Goal: Information Seeking & Learning: Check status

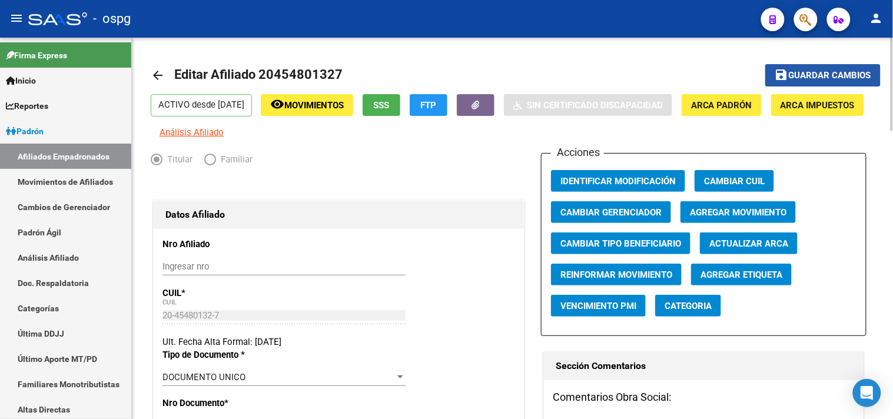
click at [801, 72] on span "Guardar cambios" at bounding box center [830, 76] width 82 height 11
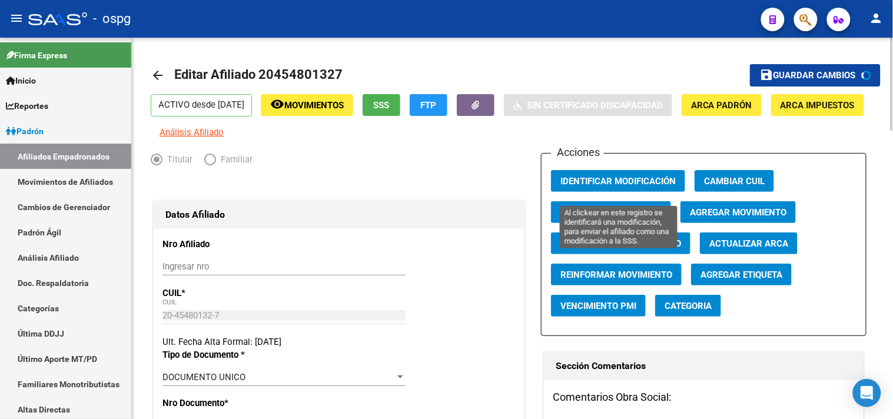
drag, startPoint x: 626, startPoint y: 184, endPoint x: 534, endPoint y: 175, distance: 92.9
click at [624, 184] on button "Identificar Modificación" at bounding box center [618, 181] width 134 height 22
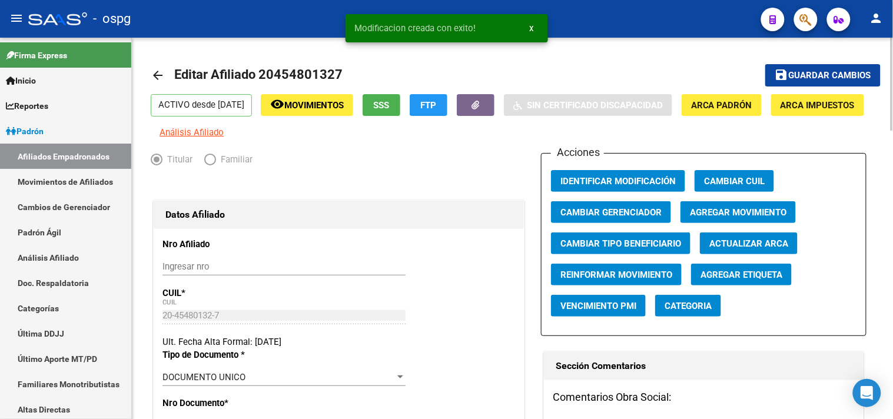
click at [152, 72] on mat-icon "arrow_back" at bounding box center [158, 75] width 14 height 14
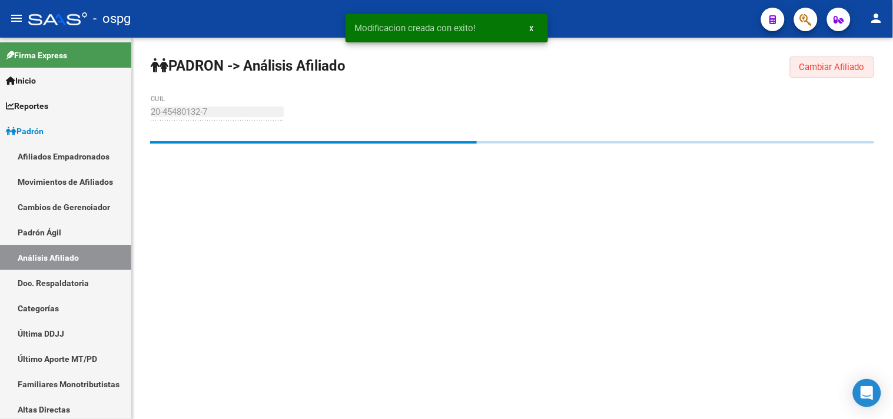
click at [817, 62] on span "Cambiar Afiliado" at bounding box center [832, 67] width 65 height 11
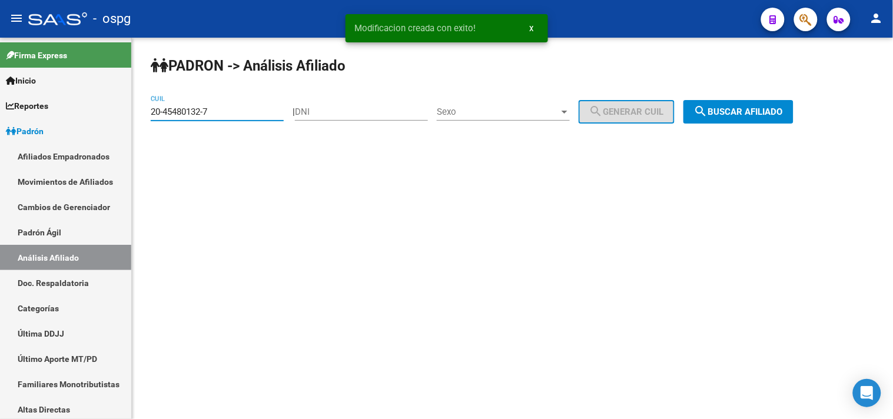
drag, startPoint x: 225, startPoint y: 111, endPoint x: 131, endPoint y: 115, distance: 93.7
click at [132, 115] on div "PADRON -> Análisis Afiliado 20-45480132-7 CUIL | DNI Sexo Sexo search Generar C…" at bounding box center [512, 100] width 761 height 124
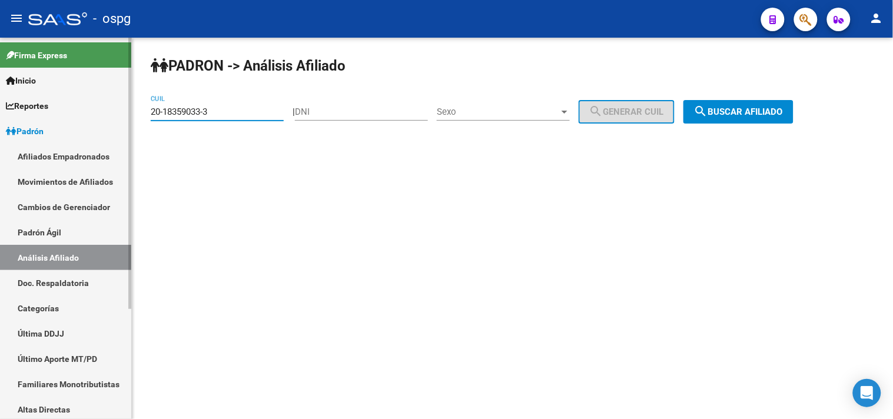
type input "20-18359033-3"
click at [780, 114] on span "search Buscar afiliado" at bounding box center [738, 112] width 89 height 11
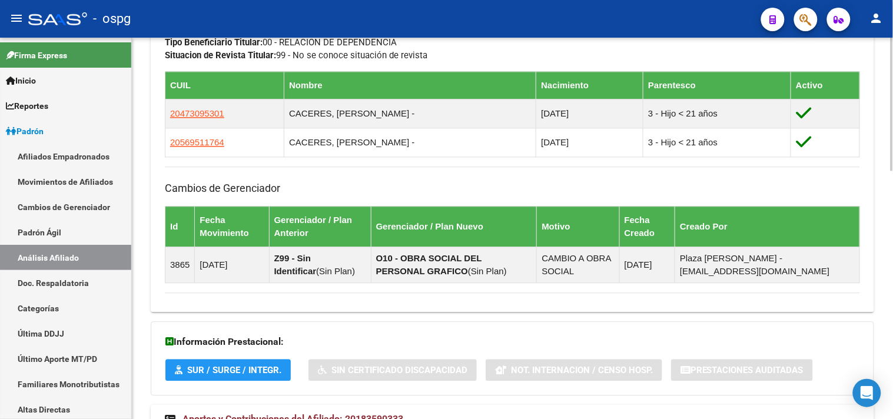
scroll to position [711, 0]
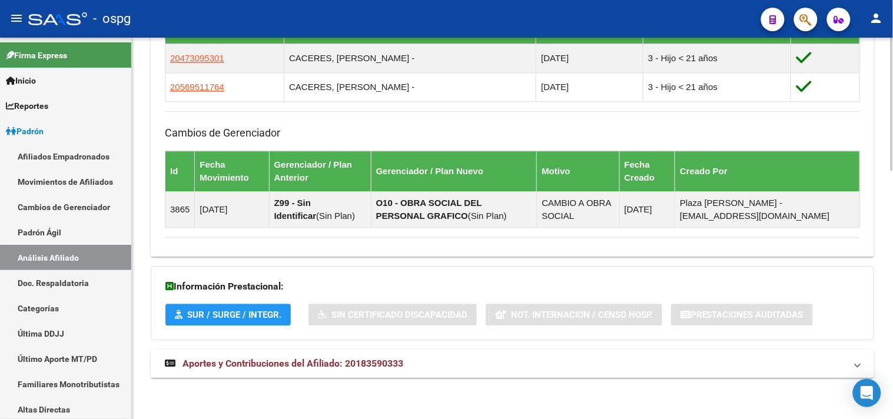
click at [364, 373] on mat-expansion-panel-header "Aportes y Contribuciones del Afiliado: 20183590333" at bounding box center [513, 364] width 724 height 28
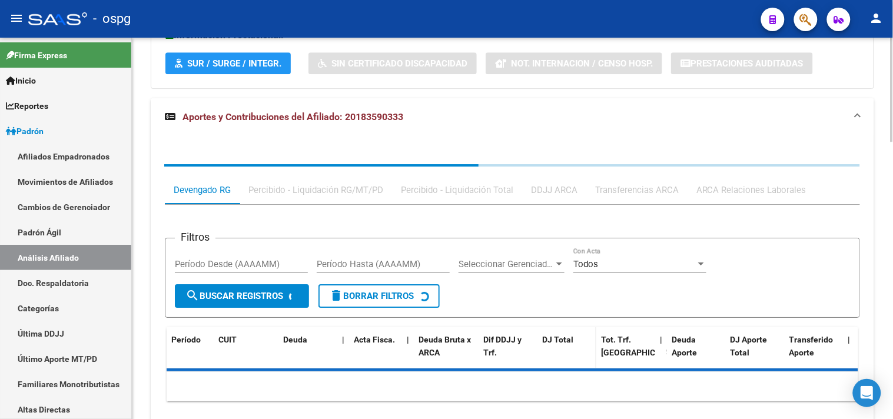
scroll to position [1014, 0]
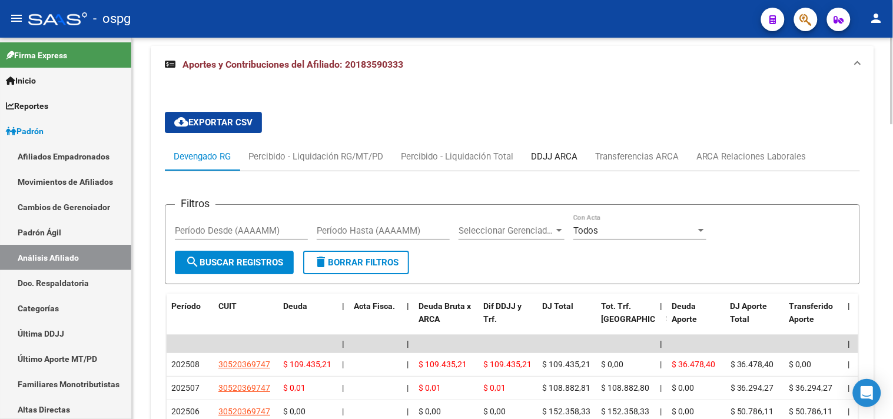
click at [546, 153] on div "DDJJ ARCA" at bounding box center [554, 156] width 47 height 13
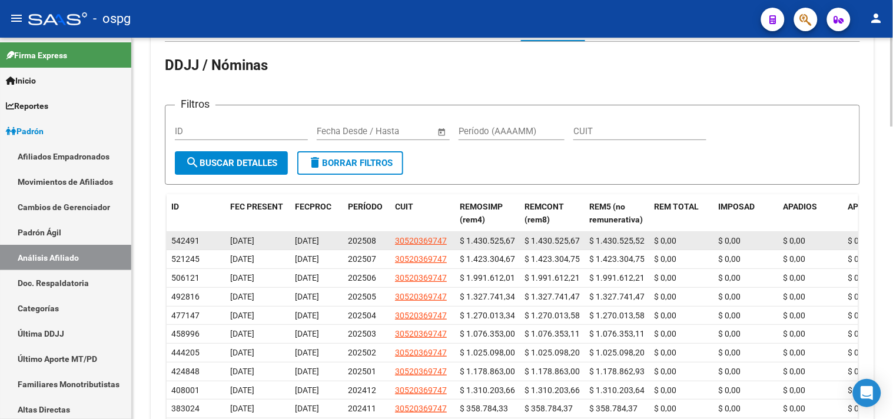
scroll to position [1145, 0]
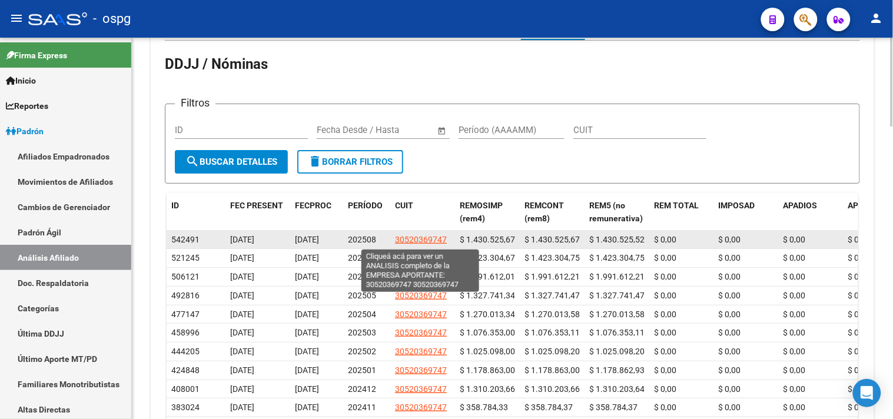
click at [425, 241] on span "30520369747" at bounding box center [421, 239] width 52 height 9
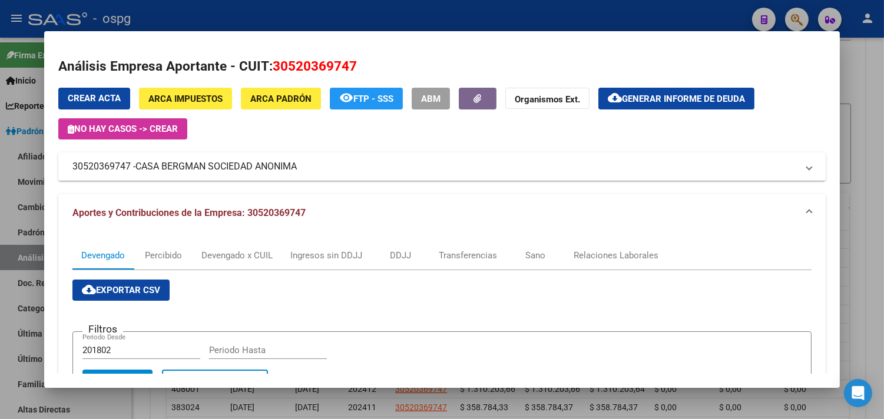
click at [228, 21] on div at bounding box center [442, 209] width 884 height 419
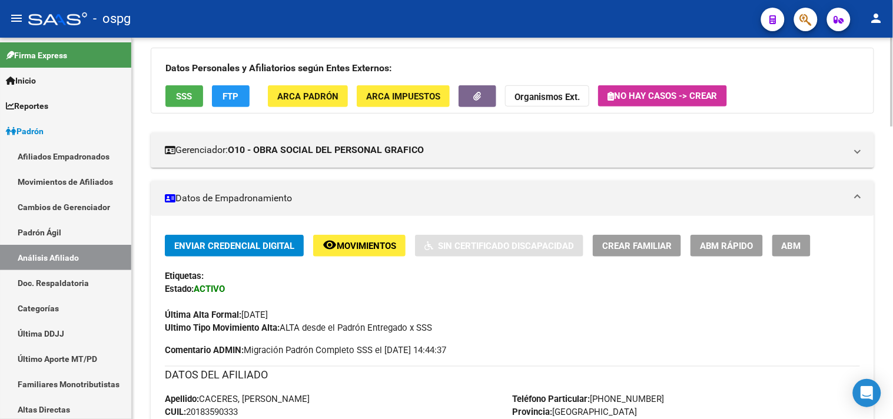
scroll to position [0, 0]
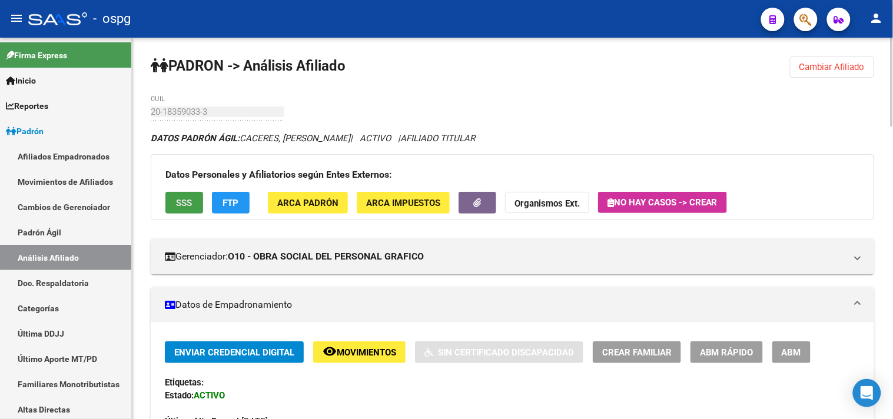
click at [191, 208] on span "SSS" at bounding box center [185, 203] width 16 height 11
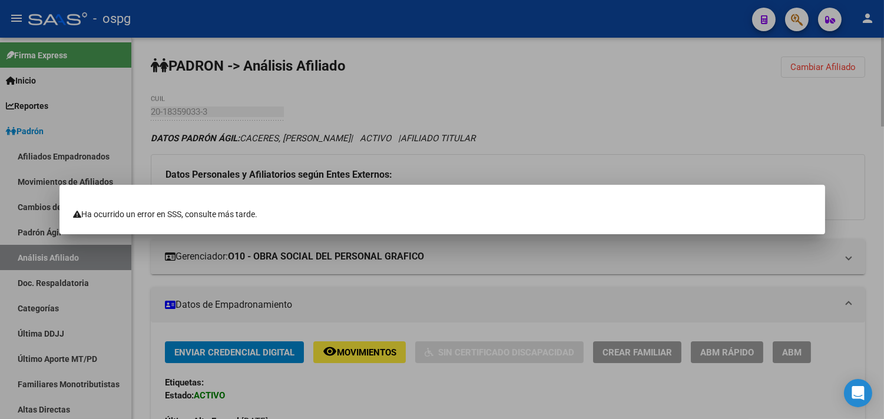
drag, startPoint x: 524, startPoint y: 178, endPoint x: 493, endPoint y: 114, distance: 71.7
click at [516, 164] on div at bounding box center [442, 209] width 884 height 419
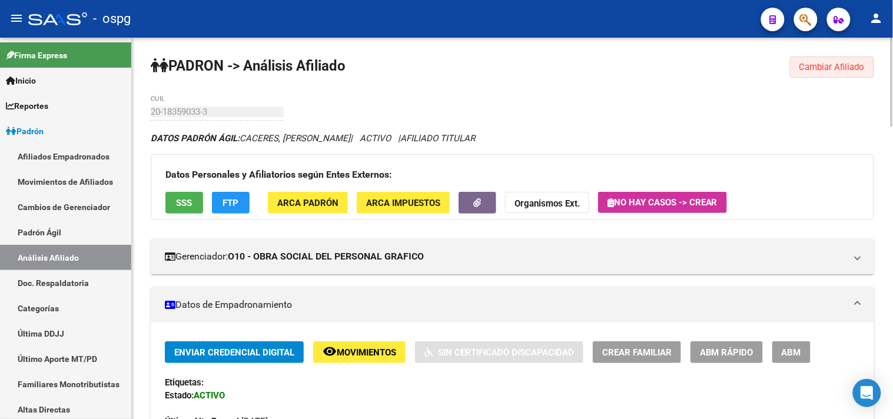
click at [816, 73] on button "Cambiar Afiliado" at bounding box center [832, 67] width 84 height 21
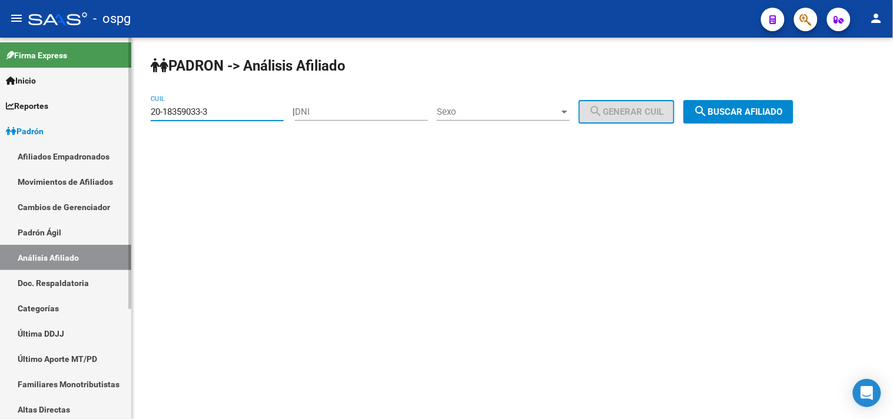
drag, startPoint x: 193, startPoint y: 111, endPoint x: 125, endPoint y: 108, distance: 67.8
click at [127, 110] on mat-sidenav-container "Firma Express Inicio Calendario SSS Instructivos Contacto OS Reportes Ingresos …" at bounding box center [446, 229] width 893 height 382
paste input "27-24756323-2"
type input "27-24756323-2"
click at [777, 109] on span "search Buscar afiliado" at bounding box center [738, 112] width 89 height 11
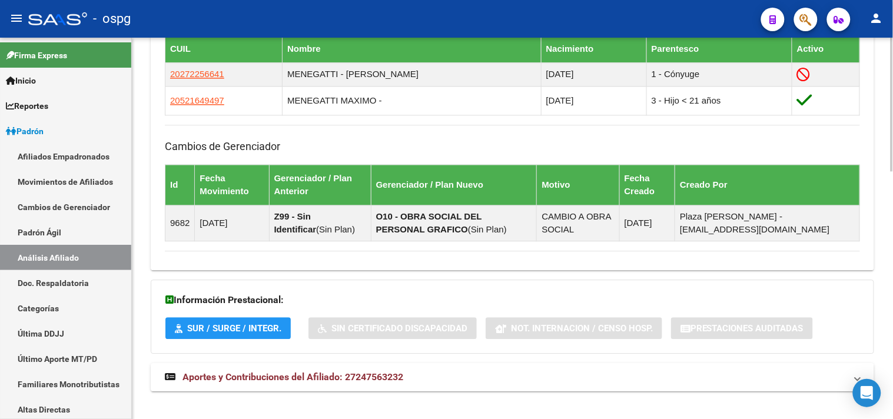
scroll to position [707, 0]
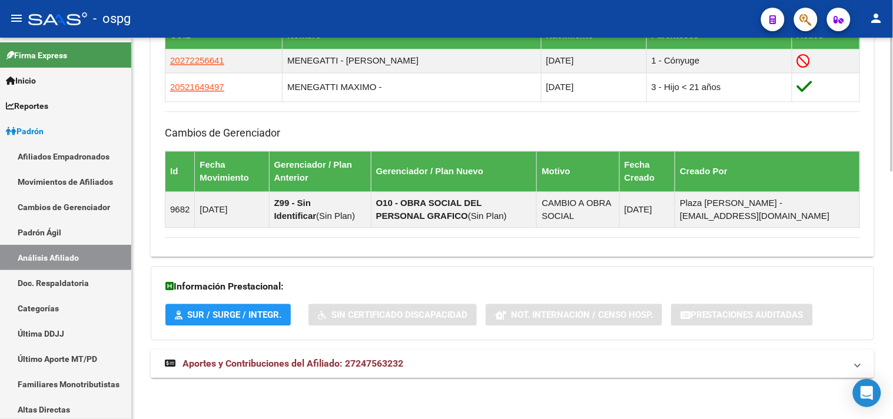
drag, startPoint x: 327, startPoint y: 349, endPoint x: 322, endPoint y: 356, distance: 8.0
drag, startPoint x: 322, startPoint y: 356, endPoint x: 330, endPoint y: 357, distance: 7.7
click at [322, 357] on mat-expansion-panel-header "Aportes y Contribuciones del Afiliado: 27247563232" at bounding box center [513, 364] width 724 height 28
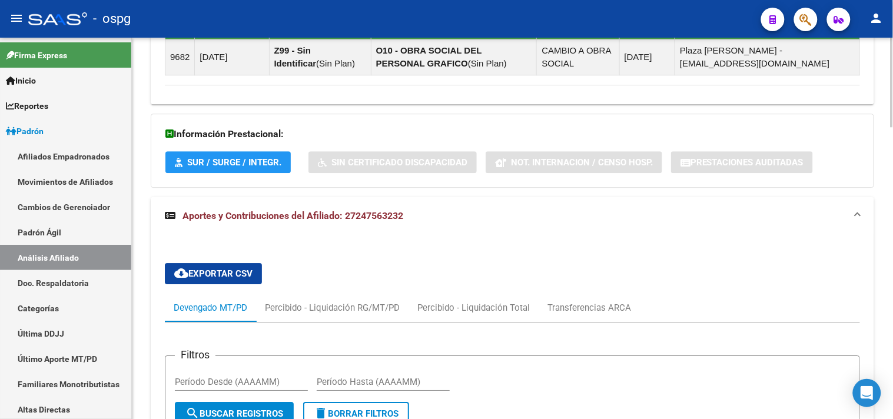
scroll to position [903, 0]
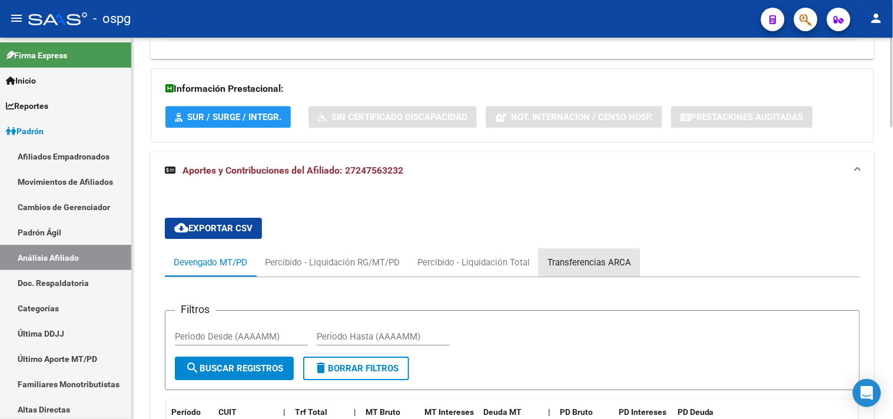
click at [589, 263] on div "Transferencias ARCA" at bounding box center [590, 262] width 84 height 13
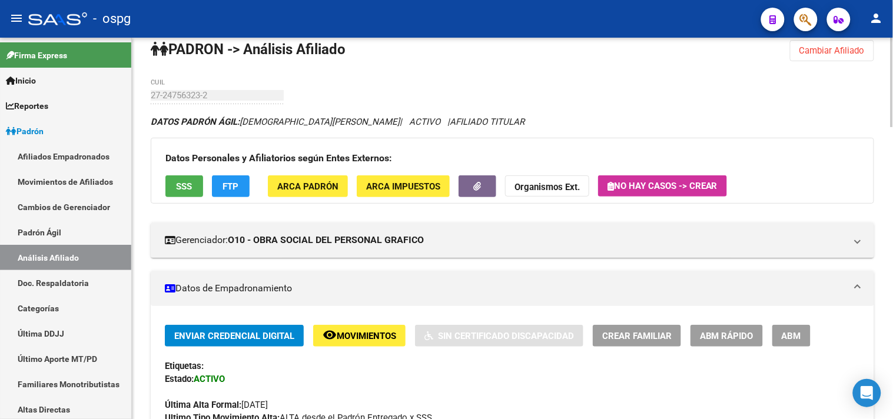
scroll to position [0, 0]
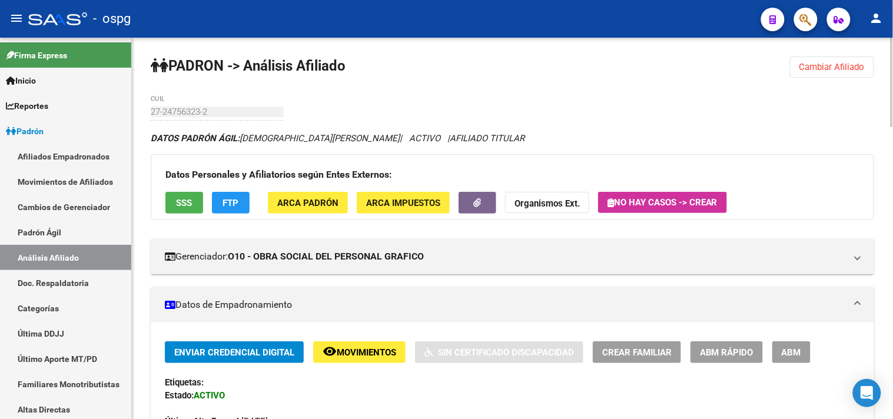
drag, startPoint x: 833, startPoint y: 71, endPoint x: 745, endPoint y: 80, distance: 88.8
click at [829, 72] on span "Cambiar Afiliado" at bounding box center [832, 67] width 65 height 11
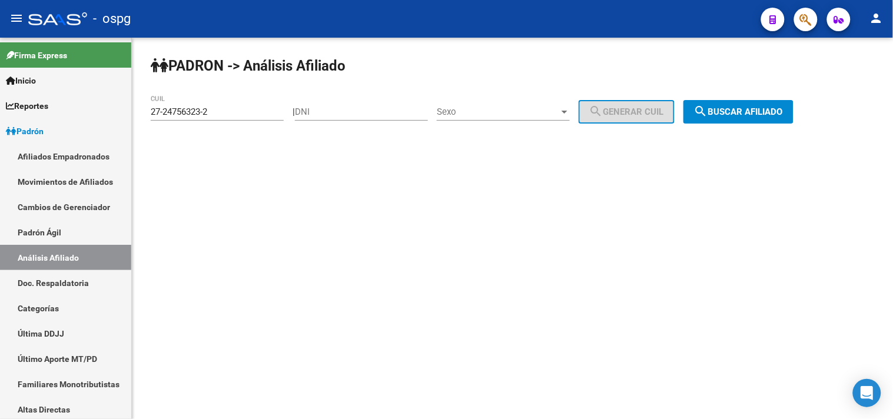
click at [180, 119] on div "27-24756323-2 CUIL" at bounding box center [217, 107] width 133 height 25
drag, startPoint x: 226, startPoint y: 111, endPoint x: 130, endPoint y: 120, distance: 97.0
click at [130, 120] on mat-sidenav-container "Firma Express Inicio Calendario SSS Instructivos Contacto OS Reportes Ingresos …" at bounding box center [446, 229] width 893 height 382
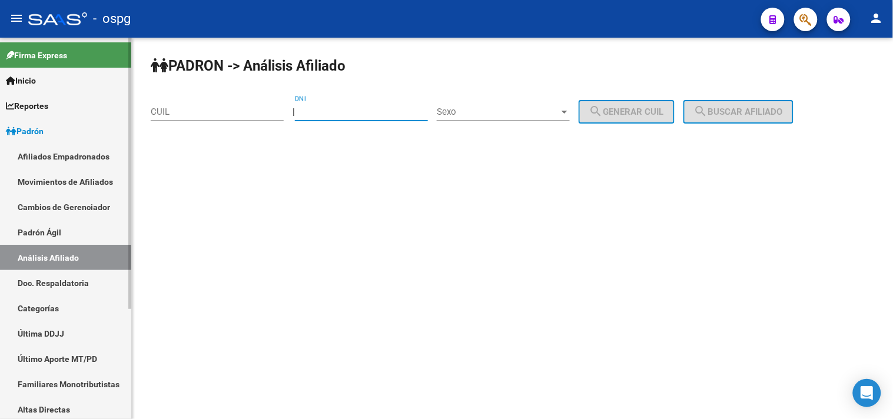
paste input "20.355662"
click at [323, 110] on input "20.355662" at bounding box center [361, 112] width 133 height 11
click at [322, 111] on input "20.355662" at bounding box center [361, 112] width 133 height 11
type input "20355662"
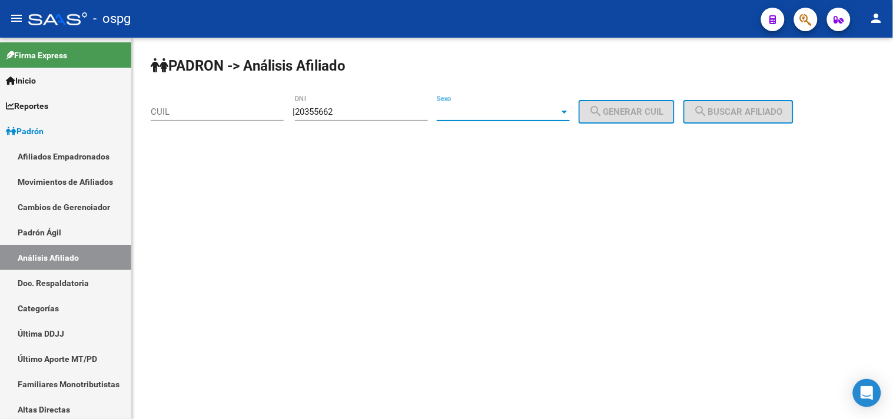
click at [492, 114] on span "Sexo" at bounding box center [498, 112] width 122 height 11
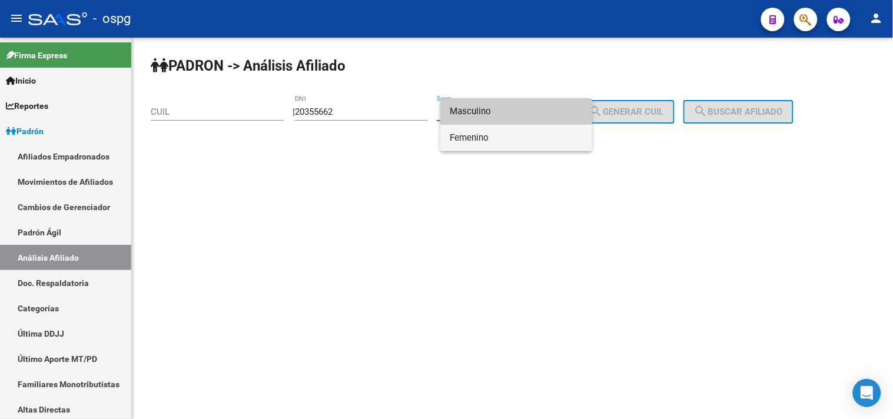
click at [466, 142] on span "Femenino" at bounding box center [516, 138] width 133 height 27
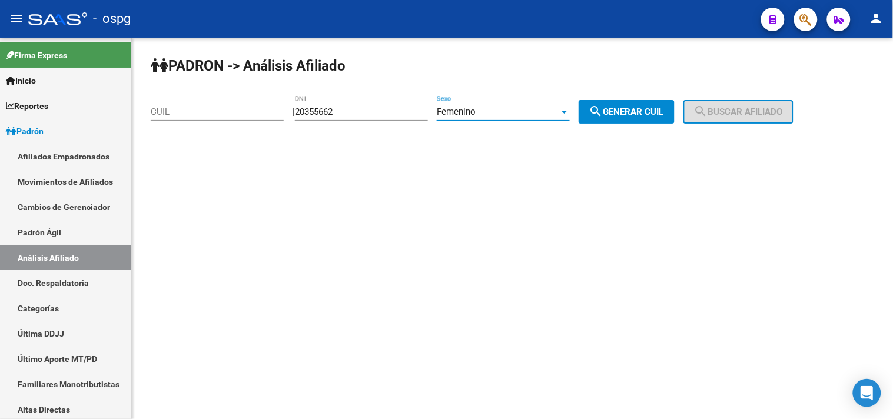
click at [630, 112] on span "search Generar CUIL" at bounding box center [626, 112] width 75 height 11
type input "23-20355662-4"
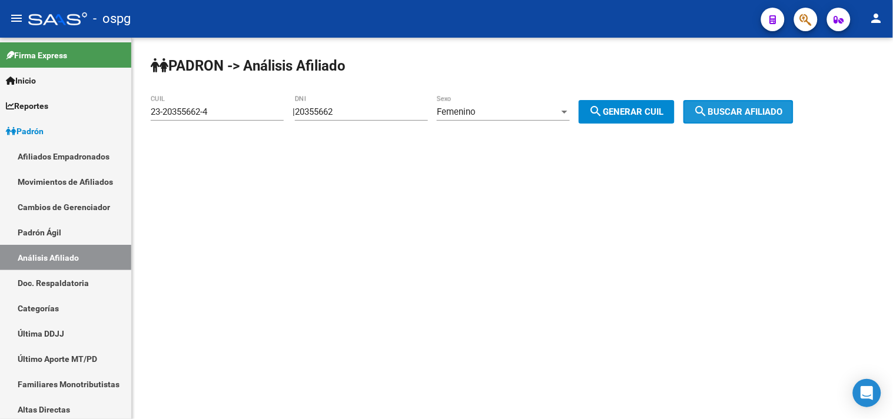
drag, startPoint x: 771, startPoint y: 114, endPoint x: 756, endPoint y: 118, distance: 15.9
click at [770, 114] on span "search Buscar afiliado" at bounding box center [738, 112] width 89 height 11
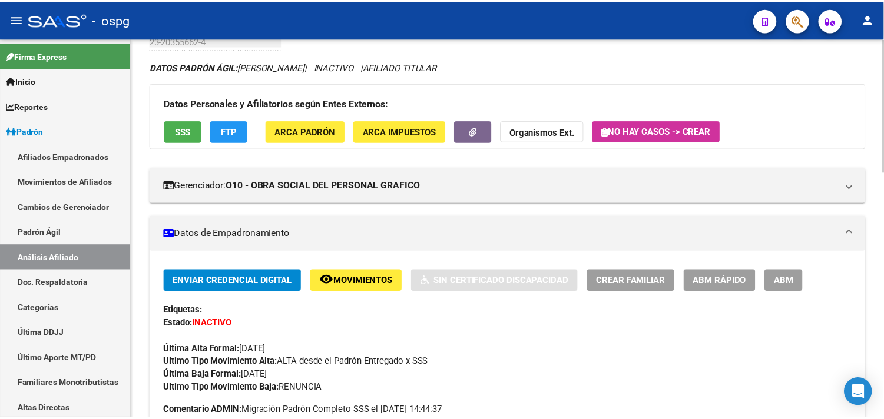
scroll to position [49, 0]
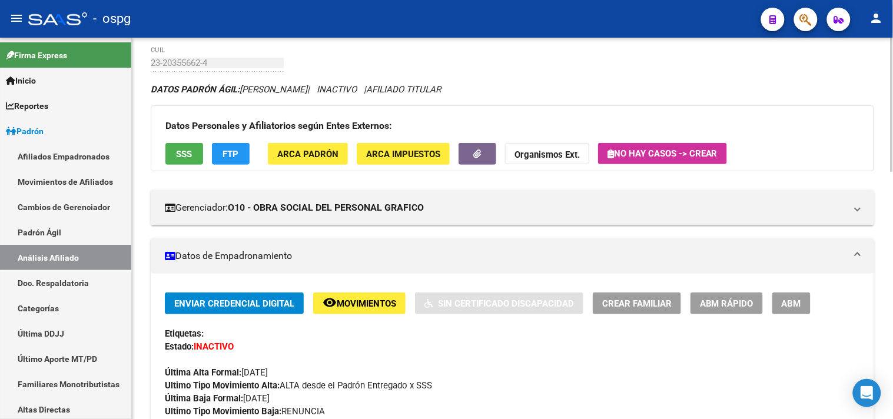
click at [195, 156] on button "SSS" at bounding box center [184, 154] width 38 height 22
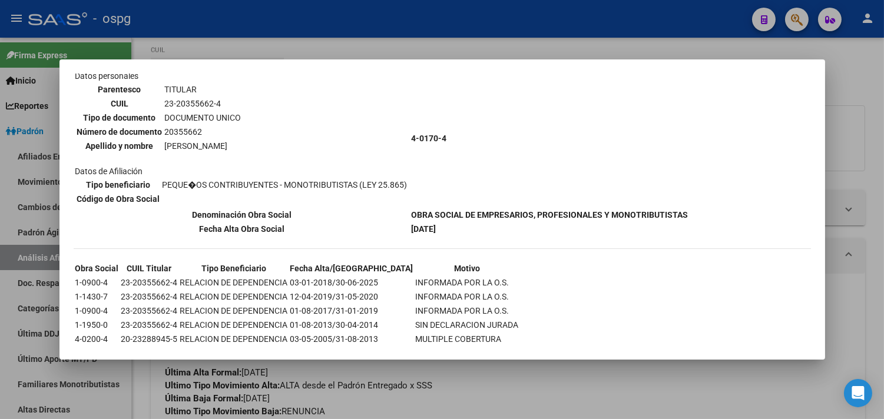
scroll to position [99, 0]
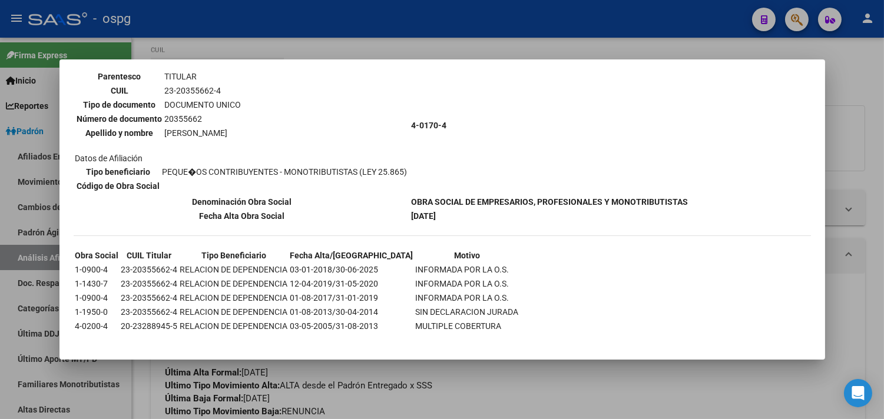
click at [356, 25] on div at bounding box center [442, 209] width 884 height 419
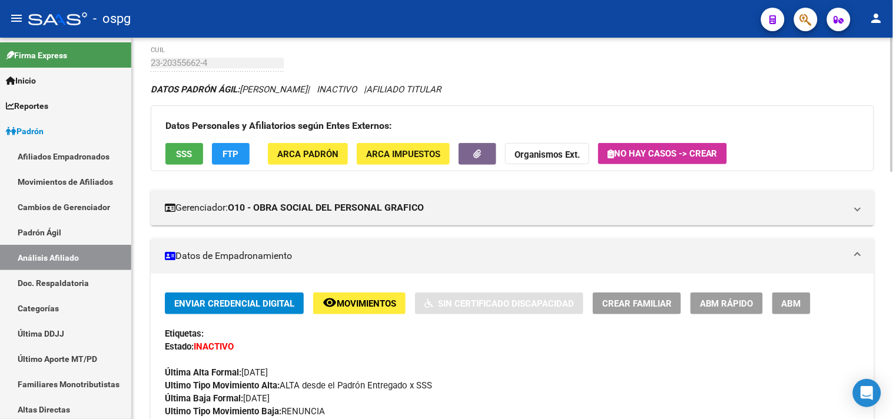
click at [223, 151] on span "FTP" at bounding box center [231, 154] width 16 height 11
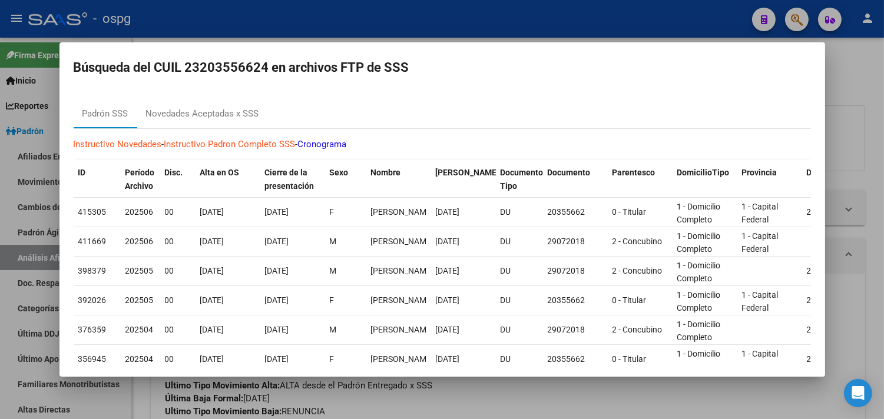
click at [177, 101] on mat-dialog-content "Padrón SSS Novedades Aceptadas x SSS Instructivo Novedades - Instructivo Padron…" at bounding box center [442, 227] width 766 height 273
click at [194, 115] on div "Novedades Aceptadas x SSS" at bounding box center [202, 114] width 113 height 14
